Goal: Information Seeking & Learning: Learn about a topic

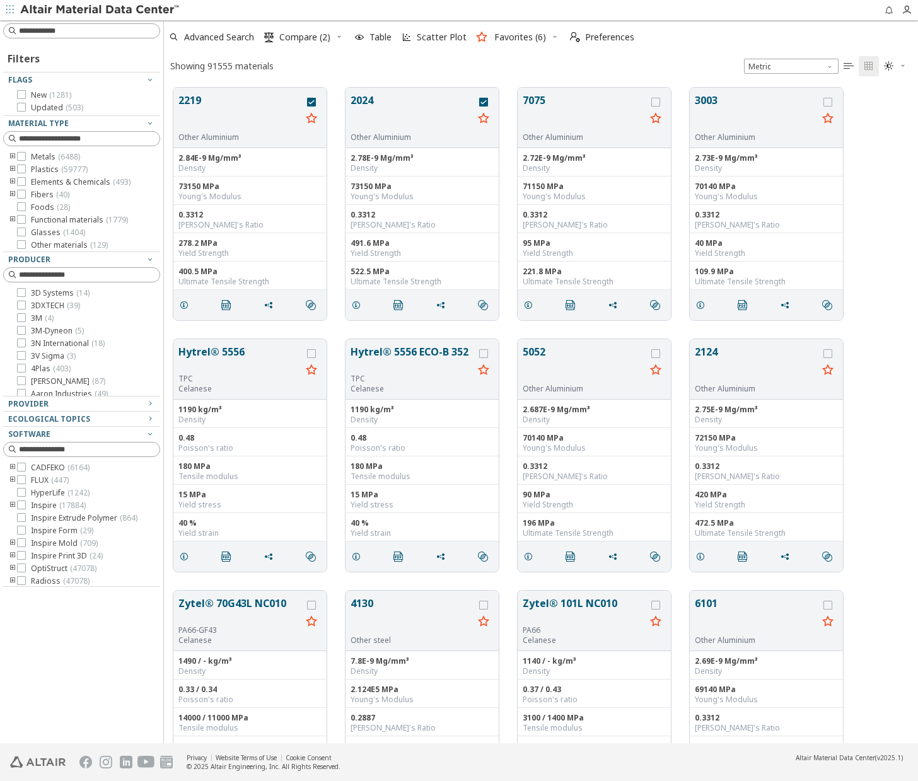
scroll to position [655, 744]
drag, startPoint x: 78, startPoint y: 28, endPoint x: 80, endPoint y: 34, distance: 6.6
click at [78, 28] on input at bounding box center [89, 31] width 141 height 13
type input "*******"
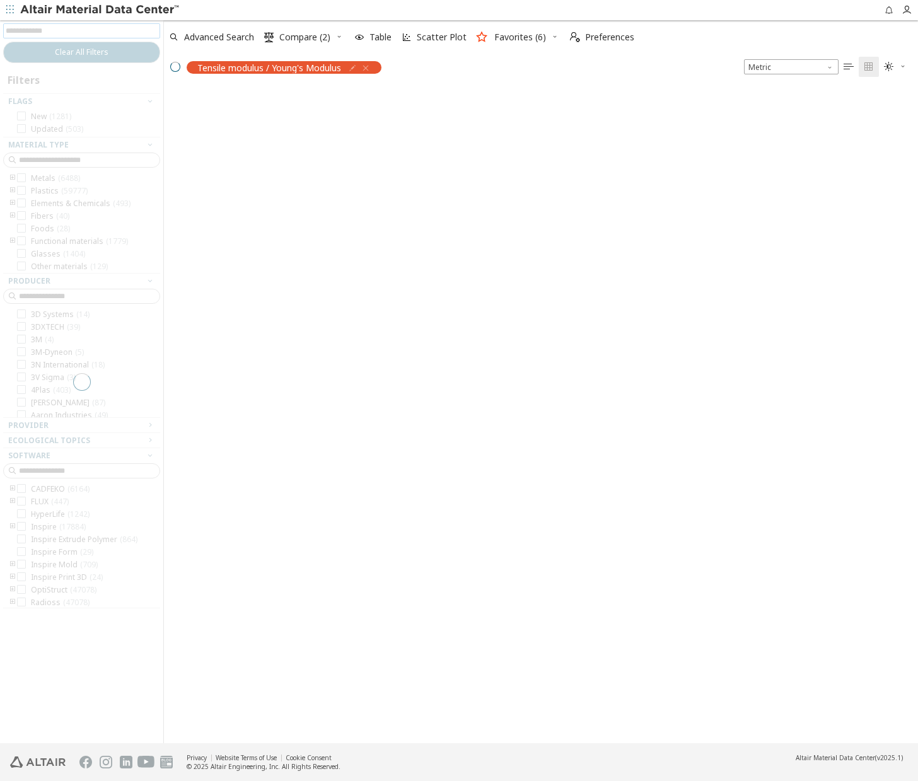
scroll to position [654, 744]
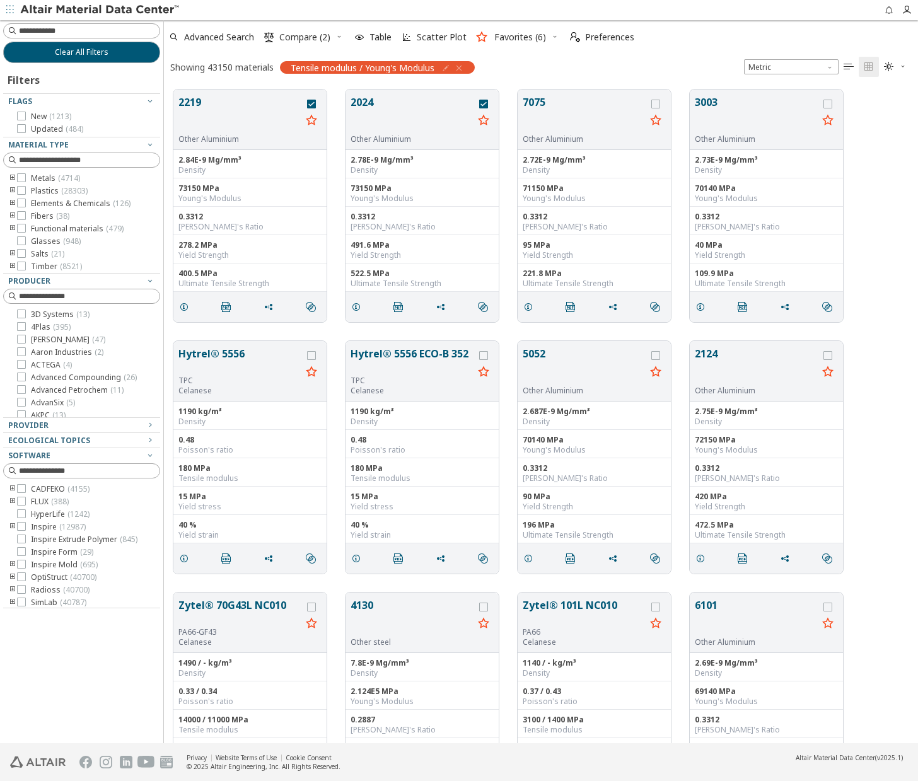
click at [448, 67] on icon "button" at bounding box center [446, 68] width 10 height 10
click at [423, 94] on icon "Close" at bounding box center [418, 99] width 10 height 10
click at [463, 67] on icon "button" at bounding box center [459, 68] width 10 height 10
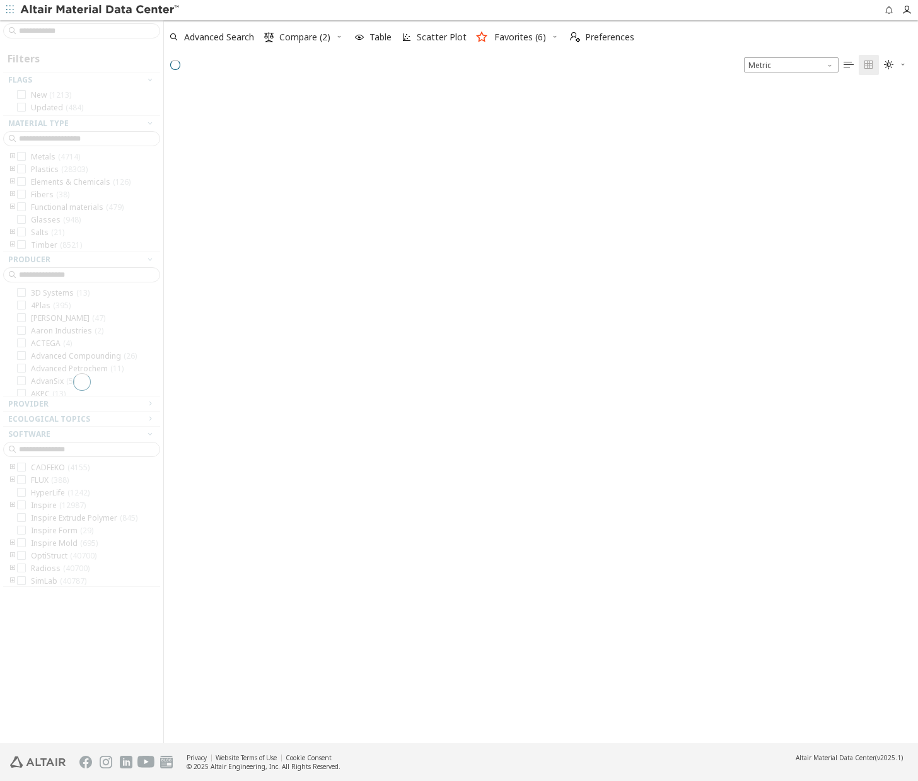
scroll to position [657, 744]
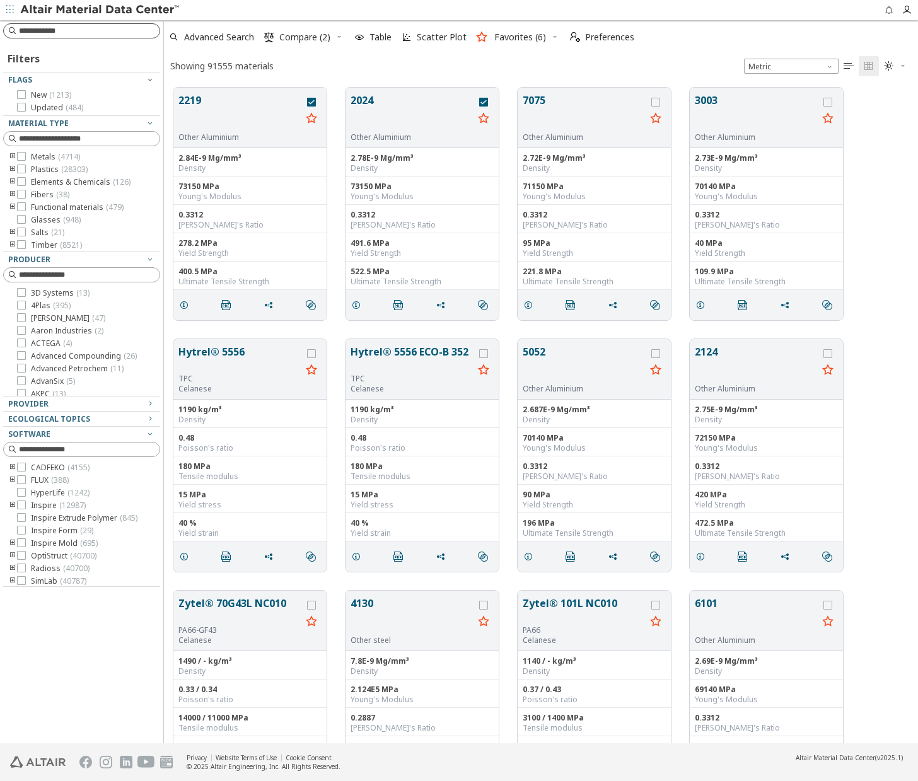
click at [97, 32] on input at bounding box center [89, 31] width 141 height 13
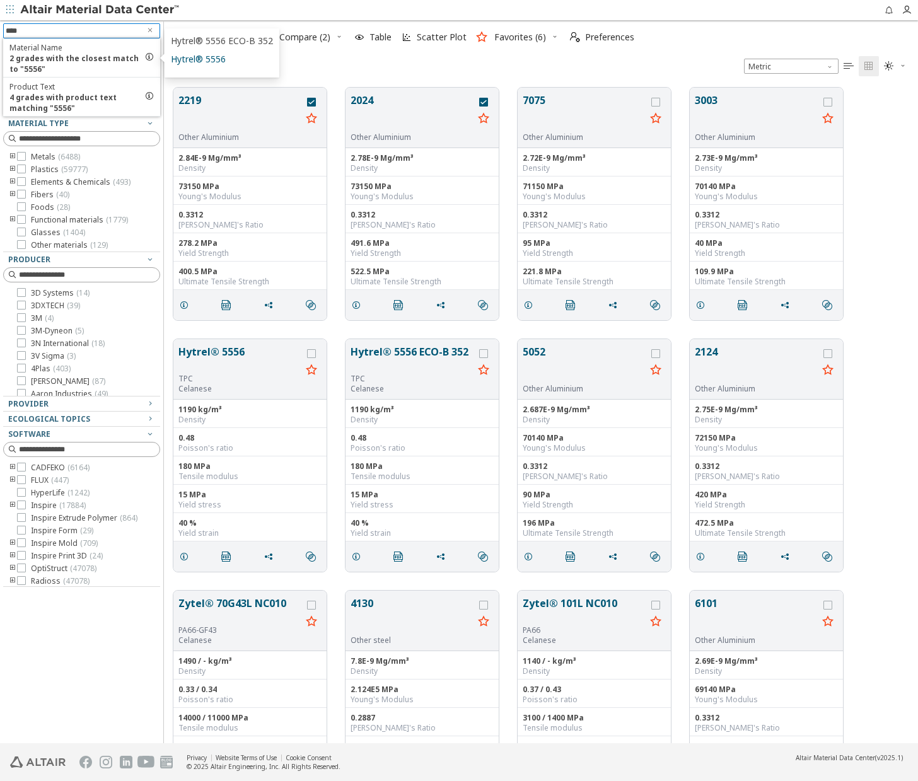
type input "****"
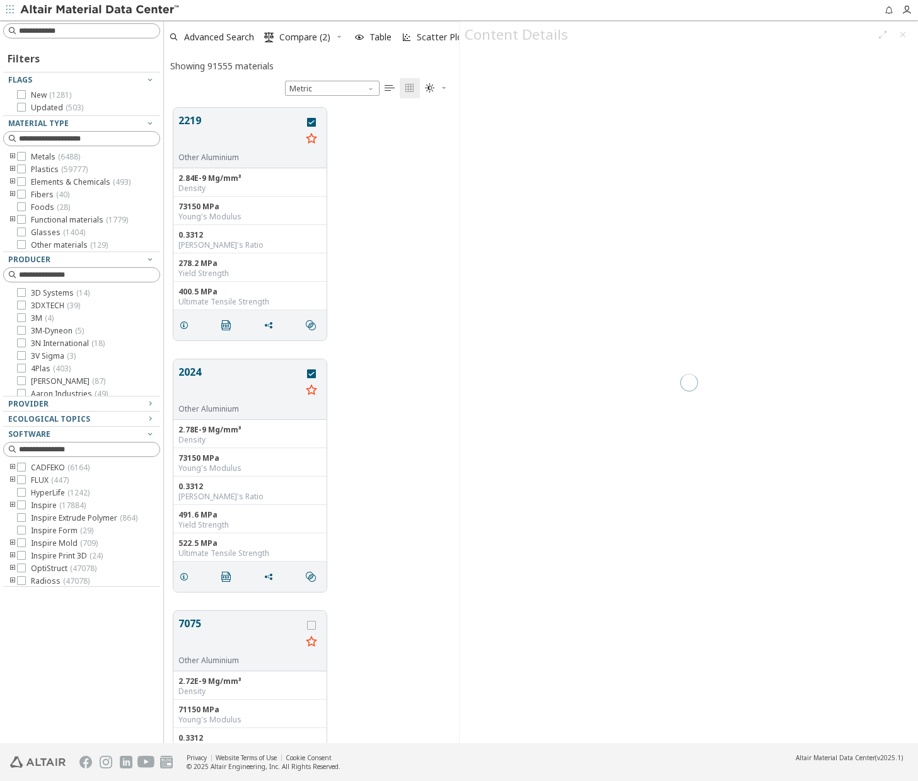
scroll to position [635, 285]
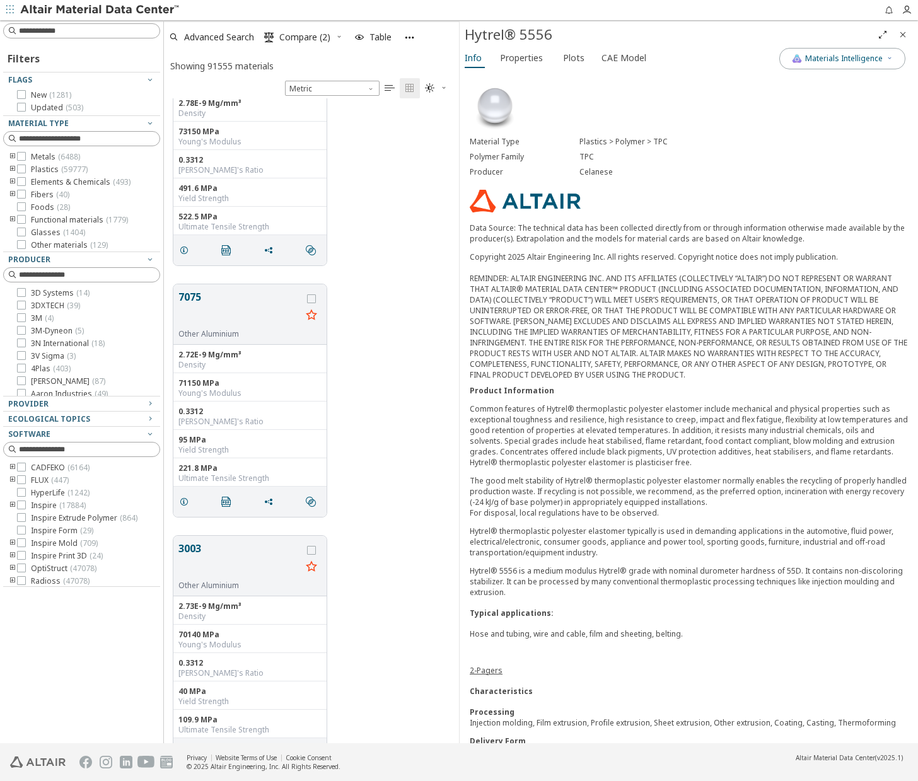
scroll to position [301, 0]
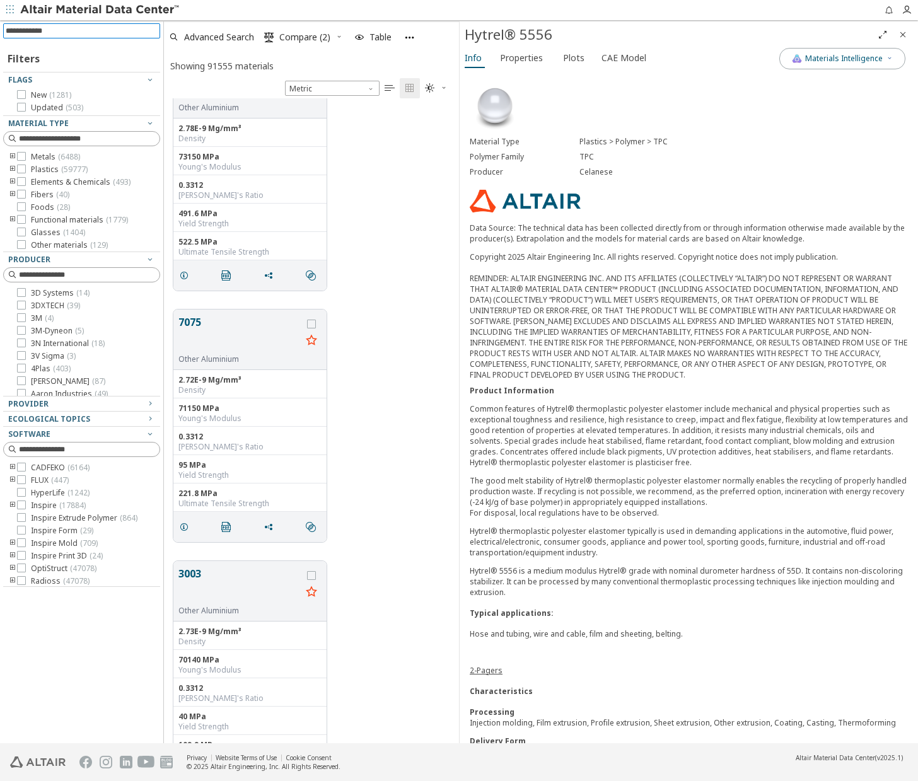
click at [96, 34] on input at bounding box center [83, 31] width 154 height 14
type input "*****"
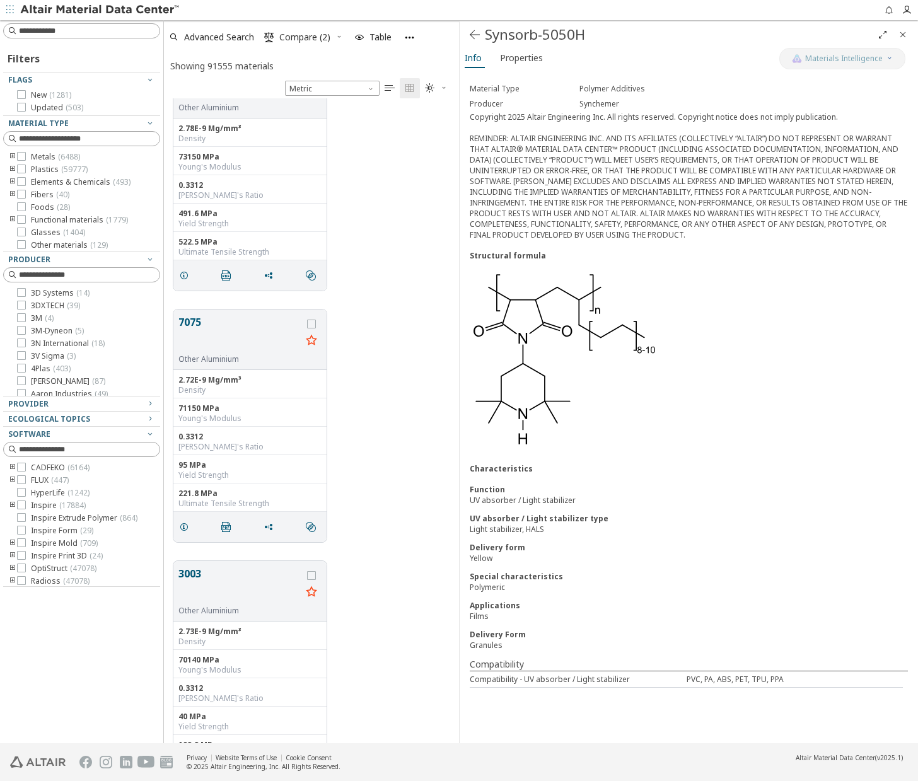
click at [901, 34] on icon "Close" at bounding box center [902, 35] width 10 height 10
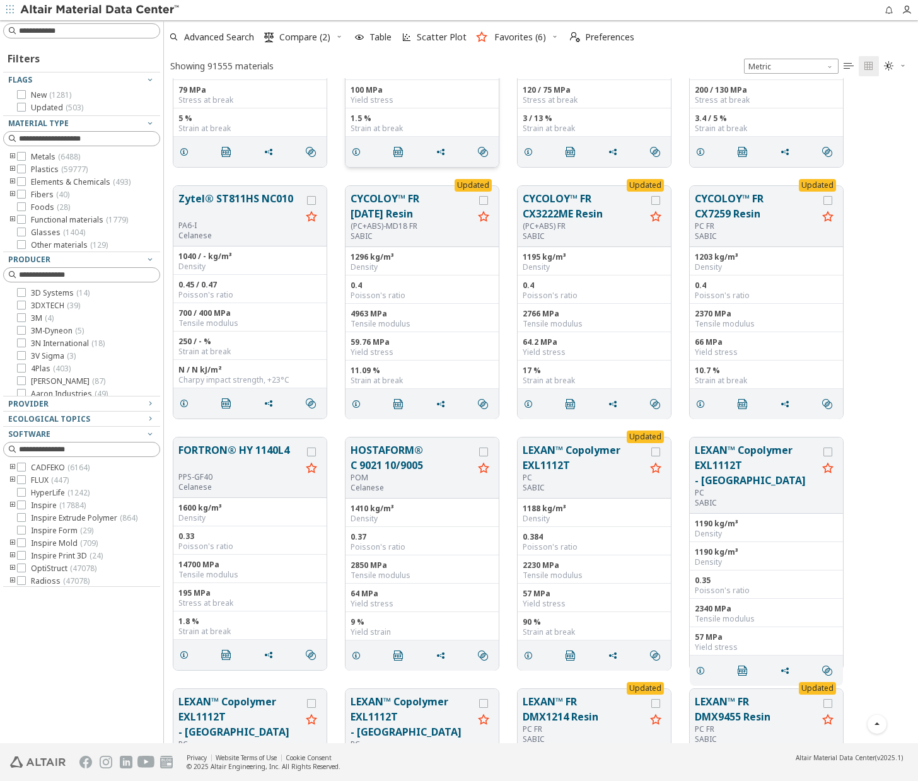
scroll to position [11344, 0]
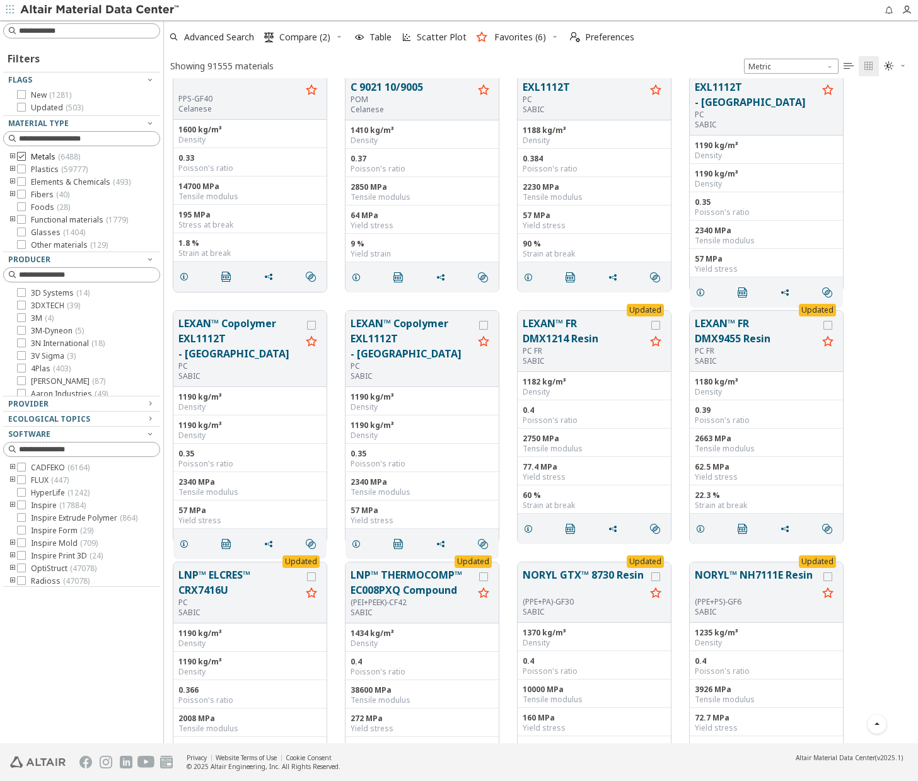
click at [22, 156] on icon at bounding box center [21, 156] width 9 height 9
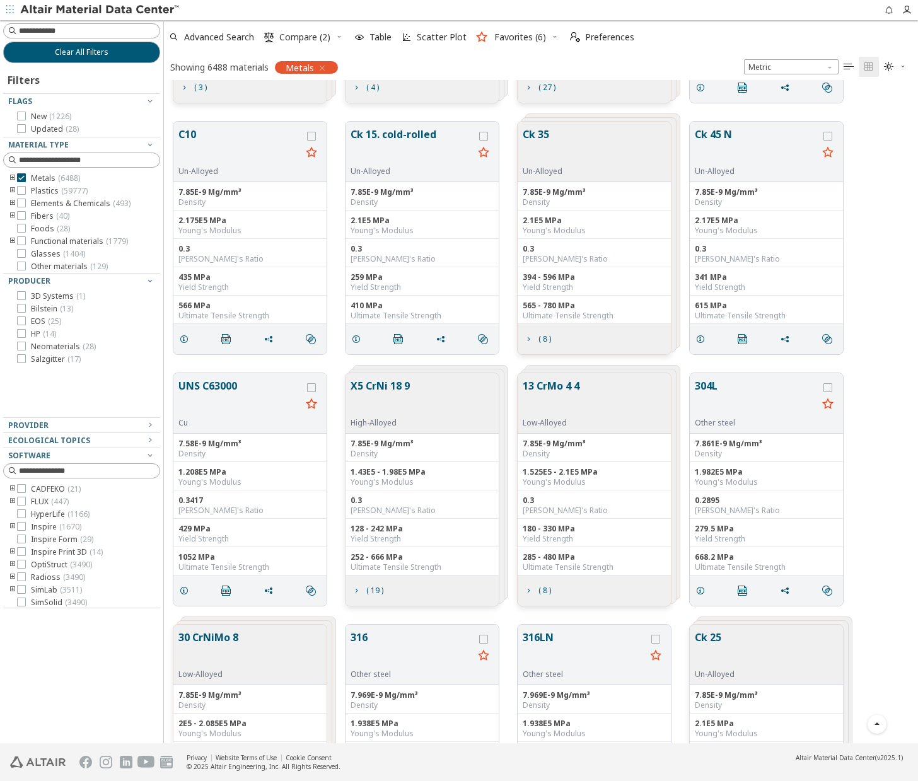
scroll to position [3613, 0]
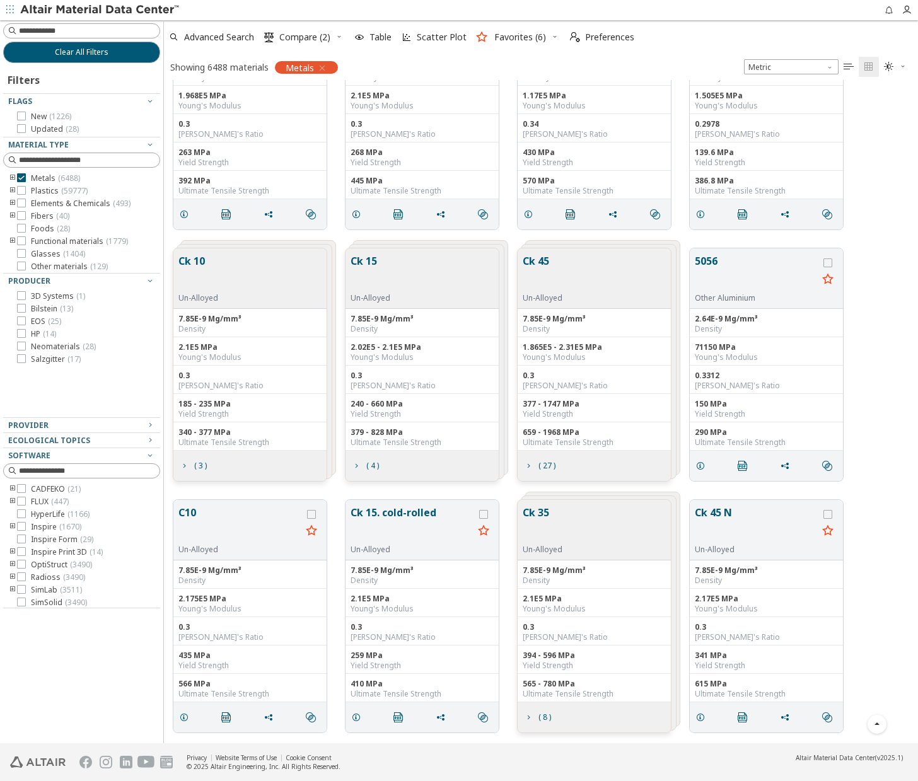
click at [185, 260] on button "Ck 10" at bounding box center [198, 273] width 40 height 40
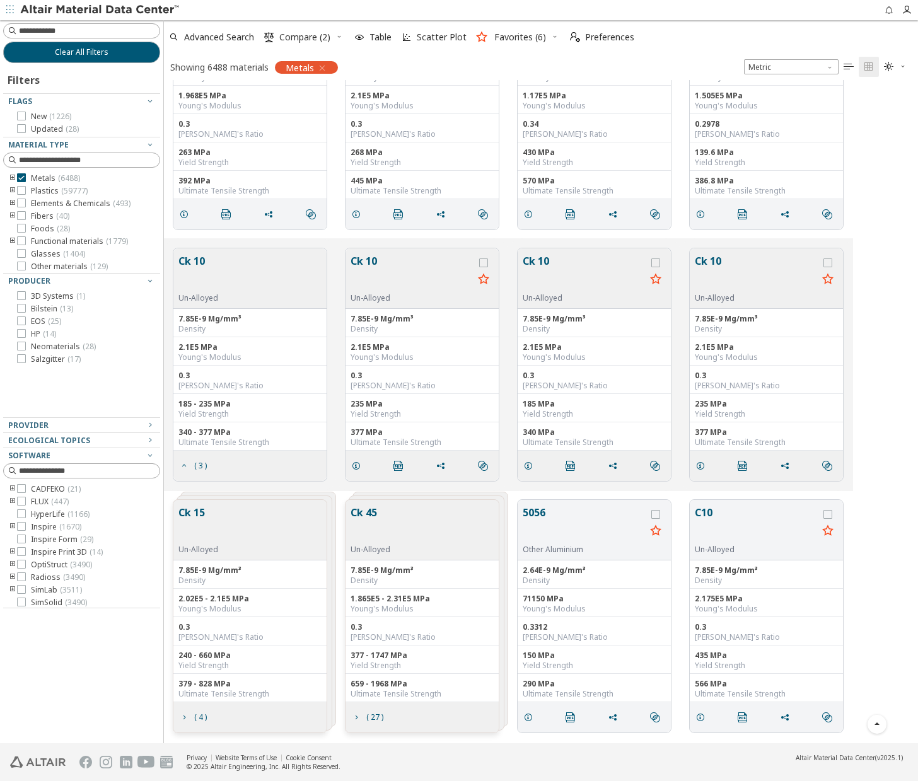
click at [191, 260] on button "Ck 10" at bounding box center [198, 273] width 40 height 40
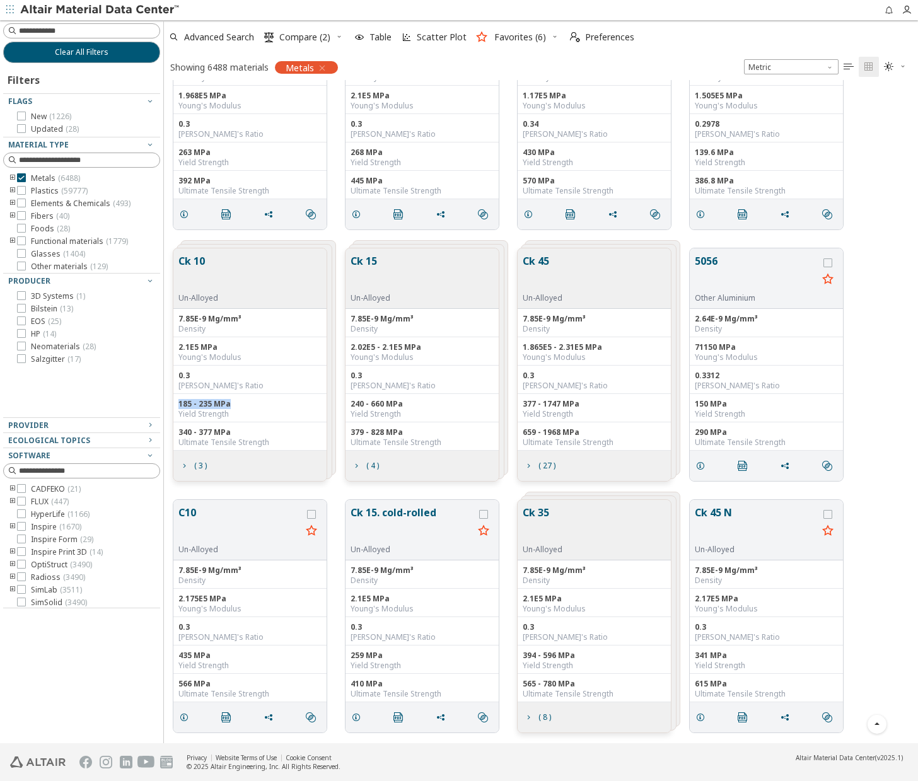
drag, startPoint x: 179, startPoint y: 404, endPoint x: 238, endPoint y: 401, distance: 58.7
click at [238, 401] on div "185 - 235 MPa" at bounding box center [249, 404] width 143 height 10
click at [193, 262] on button "Ck 10" at bounding box center [198, 273] width 40 height 40
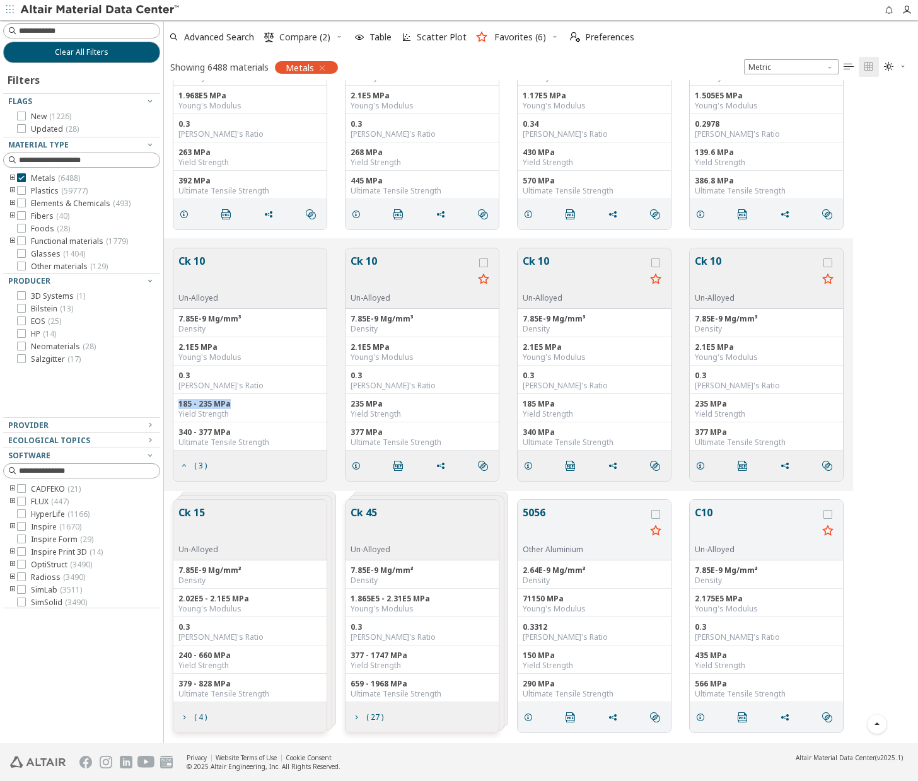
drag, startPoint x: 191, startPoint y: 260, endPoint x: 338, endPoint y: 324, distance: 160.6
click at [191, 260] on button "Ck 10" at bounding box center [198, 273] width 40 height 40
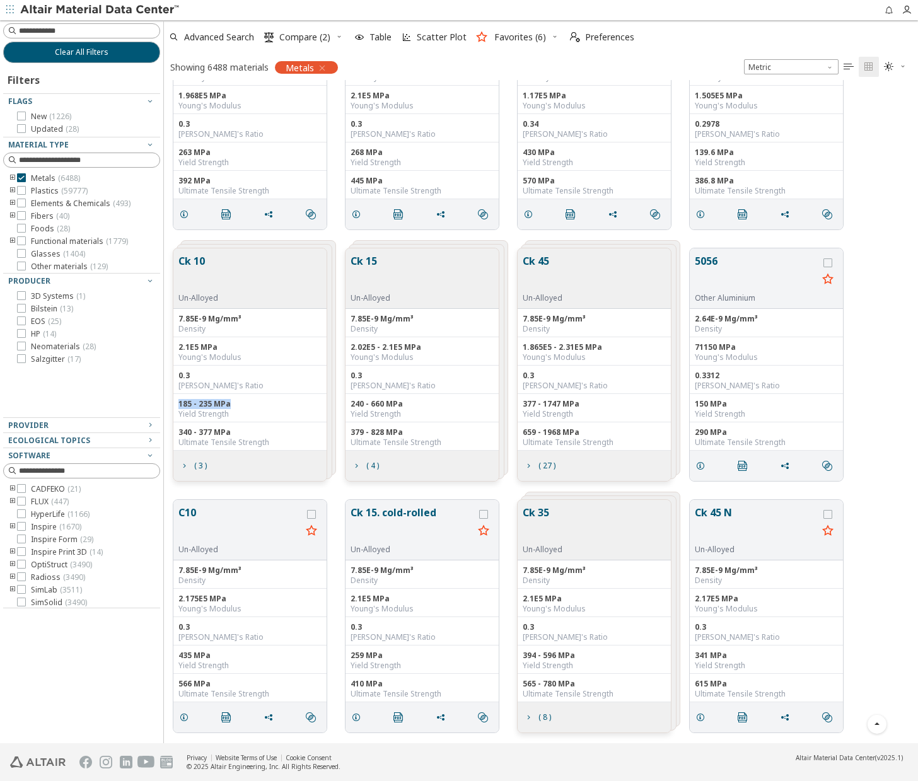
scroll to position [3424, 0]
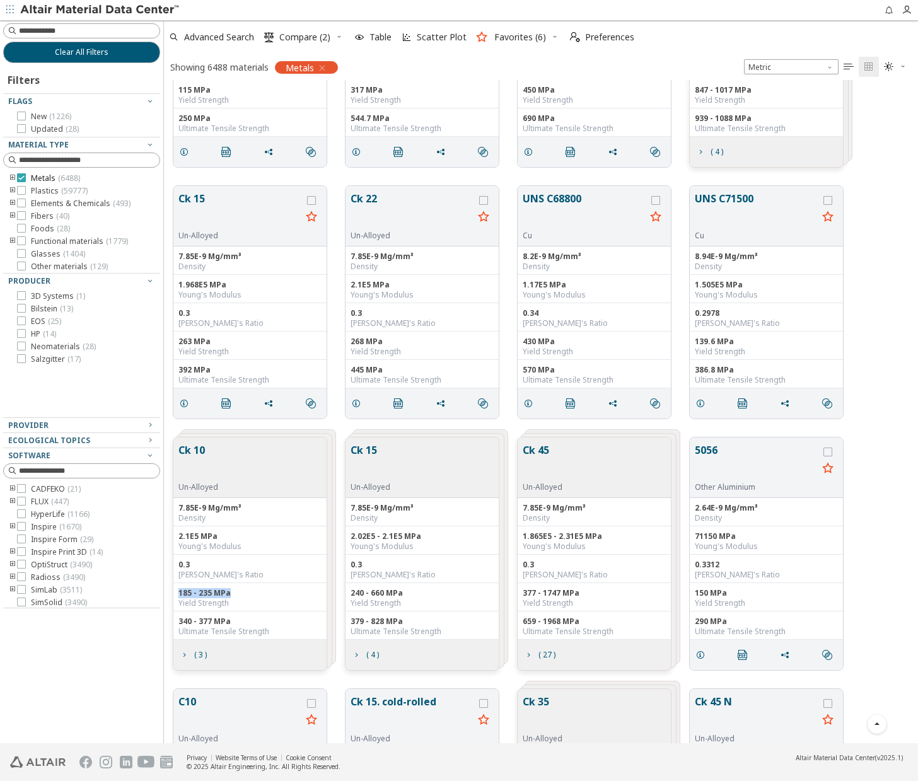
click at [25, 180] on div at bounding box center [21, 177] width 9 height 9
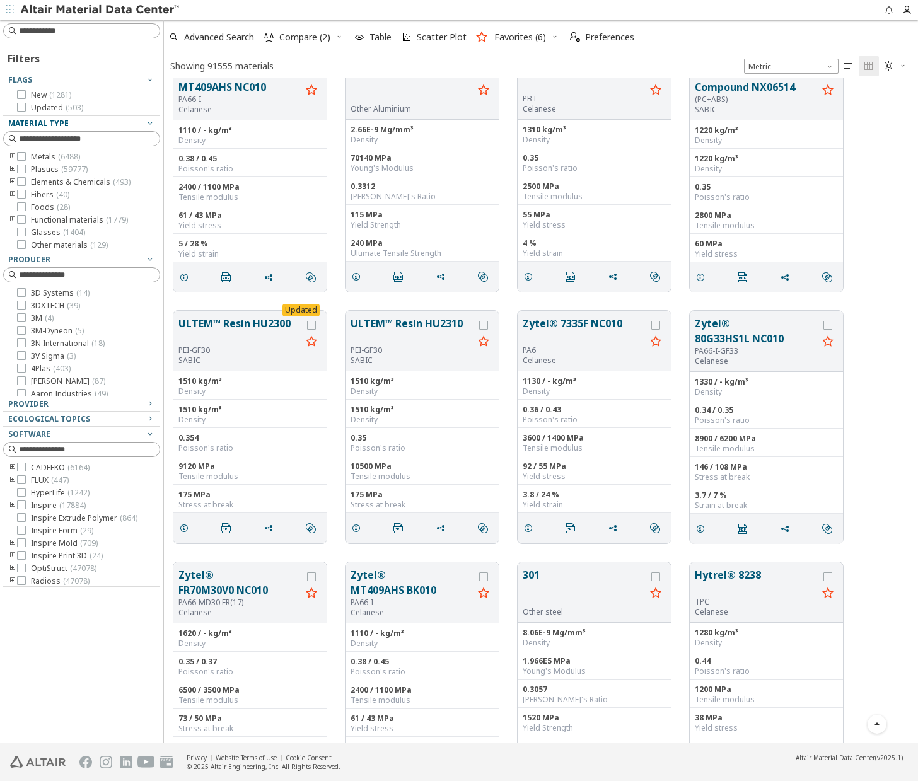
scroll to position [3548, 0]
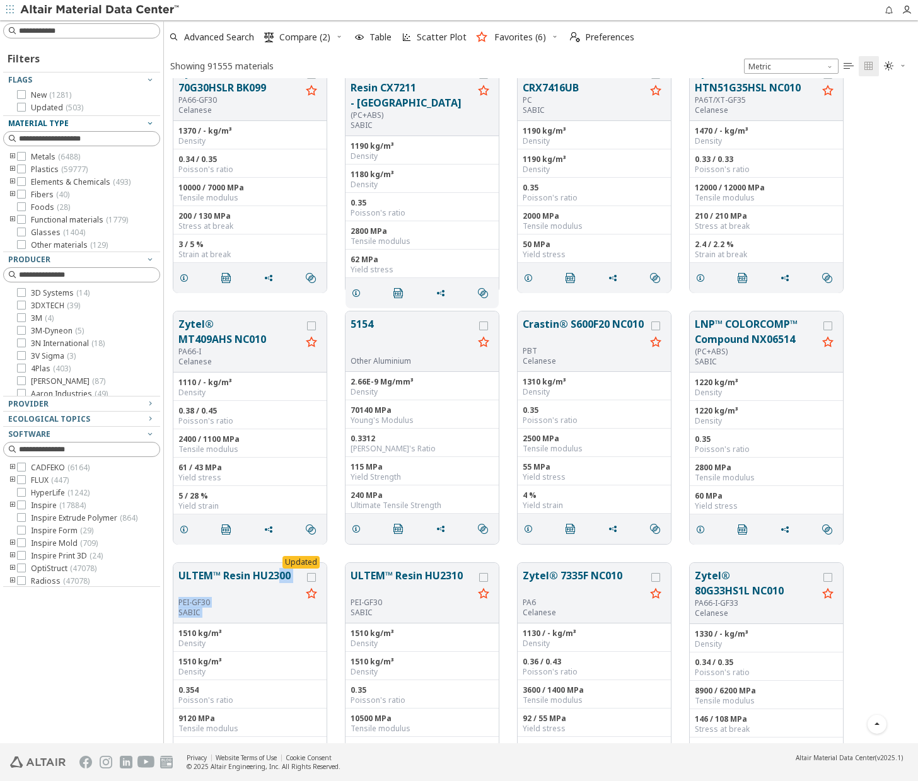
drag, startPoint x: 280, startPoint y: 557, endPoint x: 321, endPoint y: 557, distance: 41.0
click at [321, 557] on div "Updated ULTEM™ Resin HU2300 PEI-GF30 SABIC 1510 kg/m³ Density 1510 kg/m³ Densit…" at bounding box center [541, 678] width 754 height 251
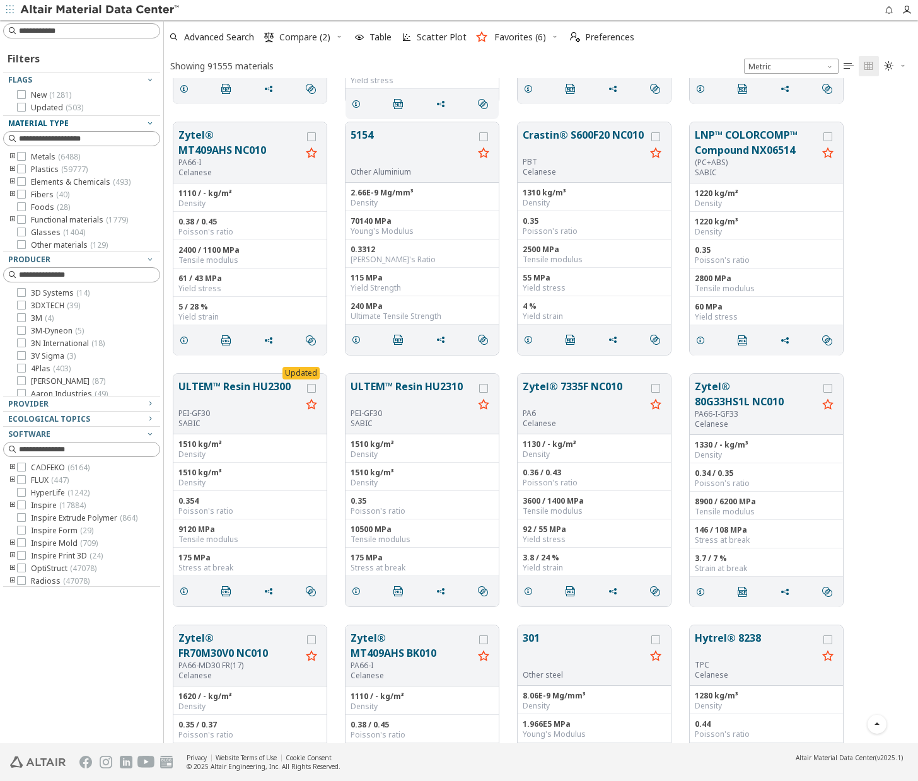
click at [250, 366] on div "Updated ULTEM™ Resin HU2300 PEI-GF30 SABIC 1510 kg/m³ Density 1510 kg/m³ Densit…" at bounding box center [541, 489] width 754 height 251
